Goal: Find specific page/section: Find specific page/section

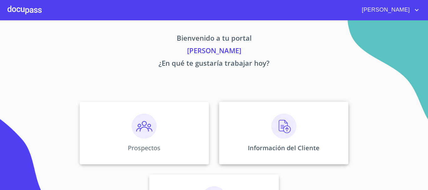
click at [292, 147] on p "Información del Cliente" at bounding box center [284, 148] width 72 height 8
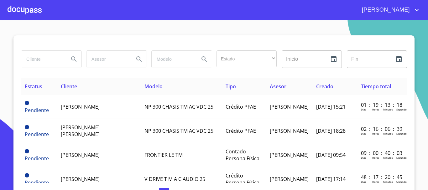
click at [43, 65] on input "search" at bounding box center [42, 59] width 43 height 17
type input "[PERSON_NAME]"
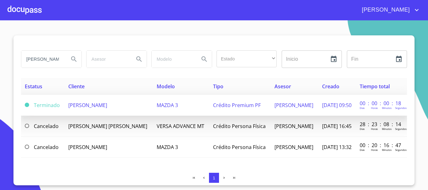
click at [110, 106] on td "[PERSON_NAME]" at bounding box center [108, 105] width 88 height 21
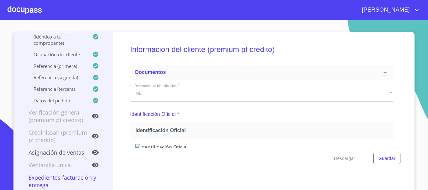
scroll to position [7, 0]
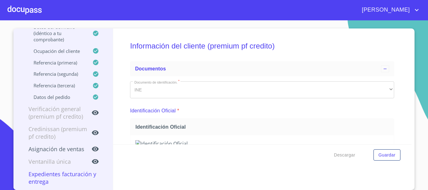
click at [65, 163] on p "Ventanilla única" at bounding box center [56, 162] width 70 height 8
click at [64, 135] on p "Credinissan (premium pf credito)" at bounding box center [56, 132] width 70 height 15
click at [91, 133] on icon at bounding box center [98, 133] width 14 height 8
click at [91, 134] on icon at bounding box center [98, 133] width 14 height 8
click at [54, 138] on p "Credinissan (premium pf credito)" at bounding box center [56, 132] width 70 height 15
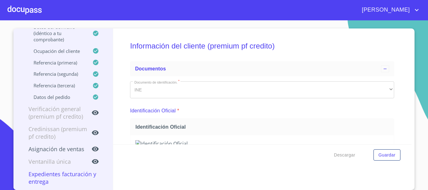
click at [23, 15] on div at bounding box center [25, 10] width 34 height 20
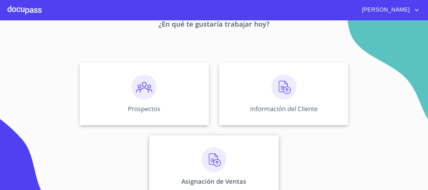
scroll to position [52, 0]
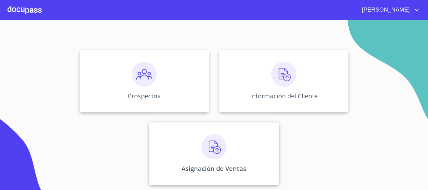
click at [222, 143] on img at bounding box center [213, 146] width 25 height 25
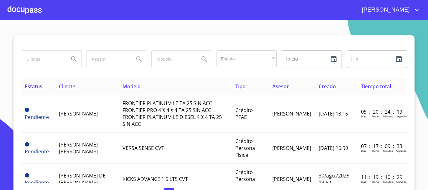
click at [50, 52] on input "search" at bounding box center [42, 59] width 43 height 17
type input "[PERSON_NAME]"
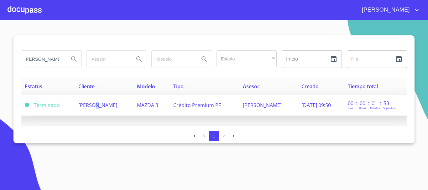
scroll to position [0, 0]
click at [88, 101] on td "[PERSON_NAME]" at bounding box center [104, 105] width 59 height 21
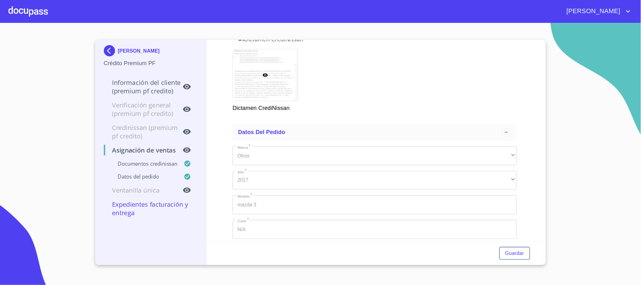
scroll to position [94, 0]
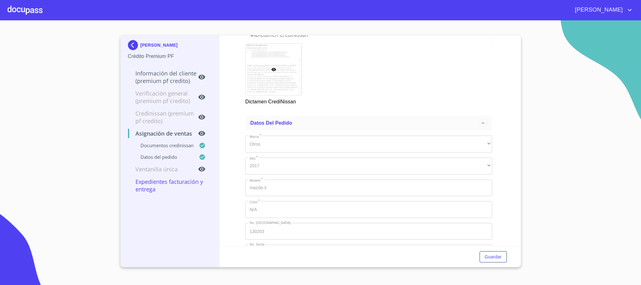
drag, startPoint x: 425, startPoint y: 3, endPoint x: 237, endPoint y: 81, distance: 204.2
click at [237, 81] on div "Asignación de Ventas Documentos CrediNissan Dictamen CrediNissan * Dictamen Cre…" at bounding box center [369, 140] width 298 height 211
